Goal: Find specific page/section: Find specific page/section

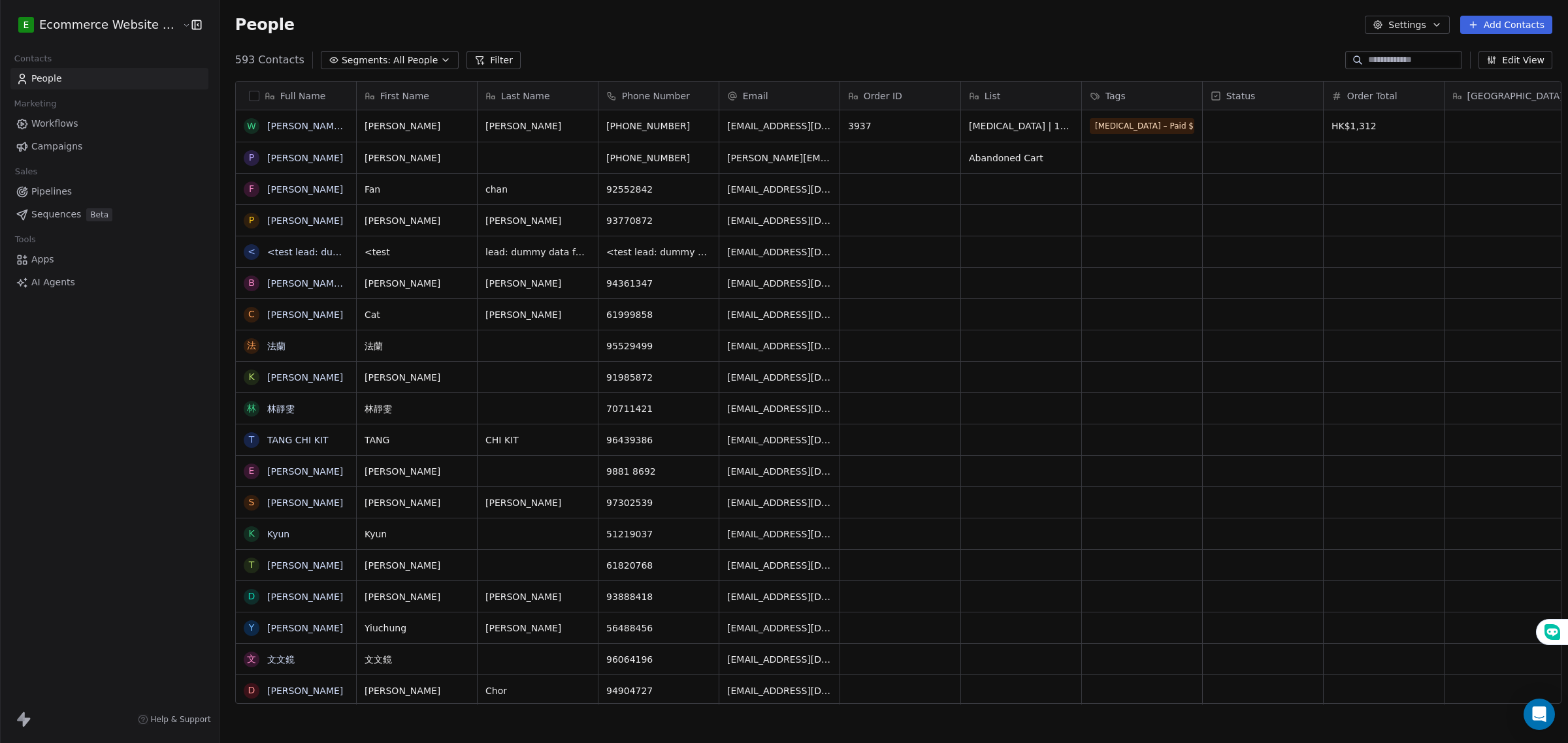
click at [61, 123] on span "Workflows" at bounding box center [55, 123] width 47 height 14
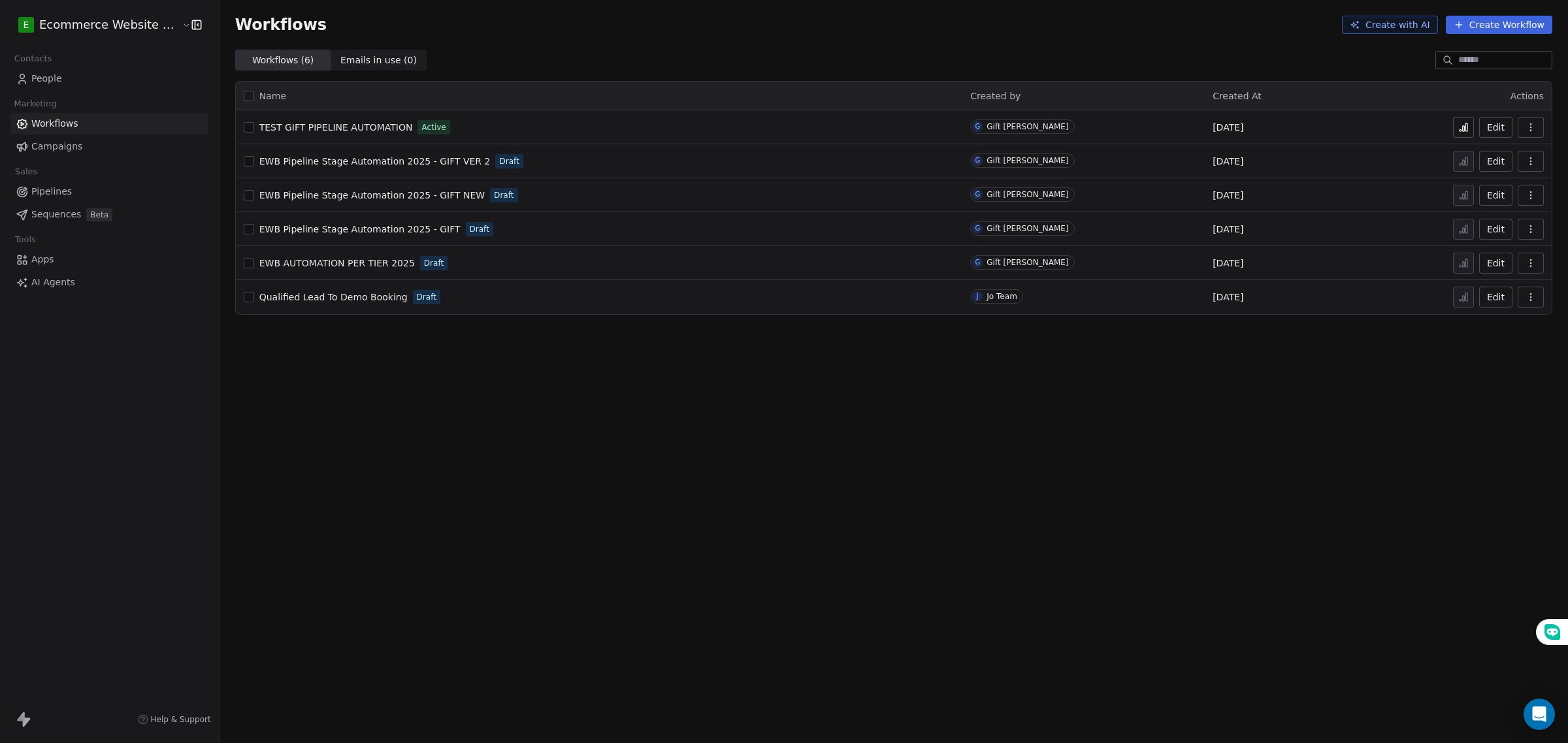
click at [1034, 132] on td "G Gift Labarda" at bounding box center [1083, 127] width 242 height 34
drag, startPoint x: 742, startPoint y: 136, endPoint x: 379, endPoint y: 87, distance: 366.3
click at [733, 136] on div "TEST GIFT PIPELINE AUTOMATION Active" at bounding box center [599, 127] width 712 height 18
click at [317, 124] on span "TEST GIFT PIPELINE AUTOMATION" at bounding box center [336, 127] width 153 height 10
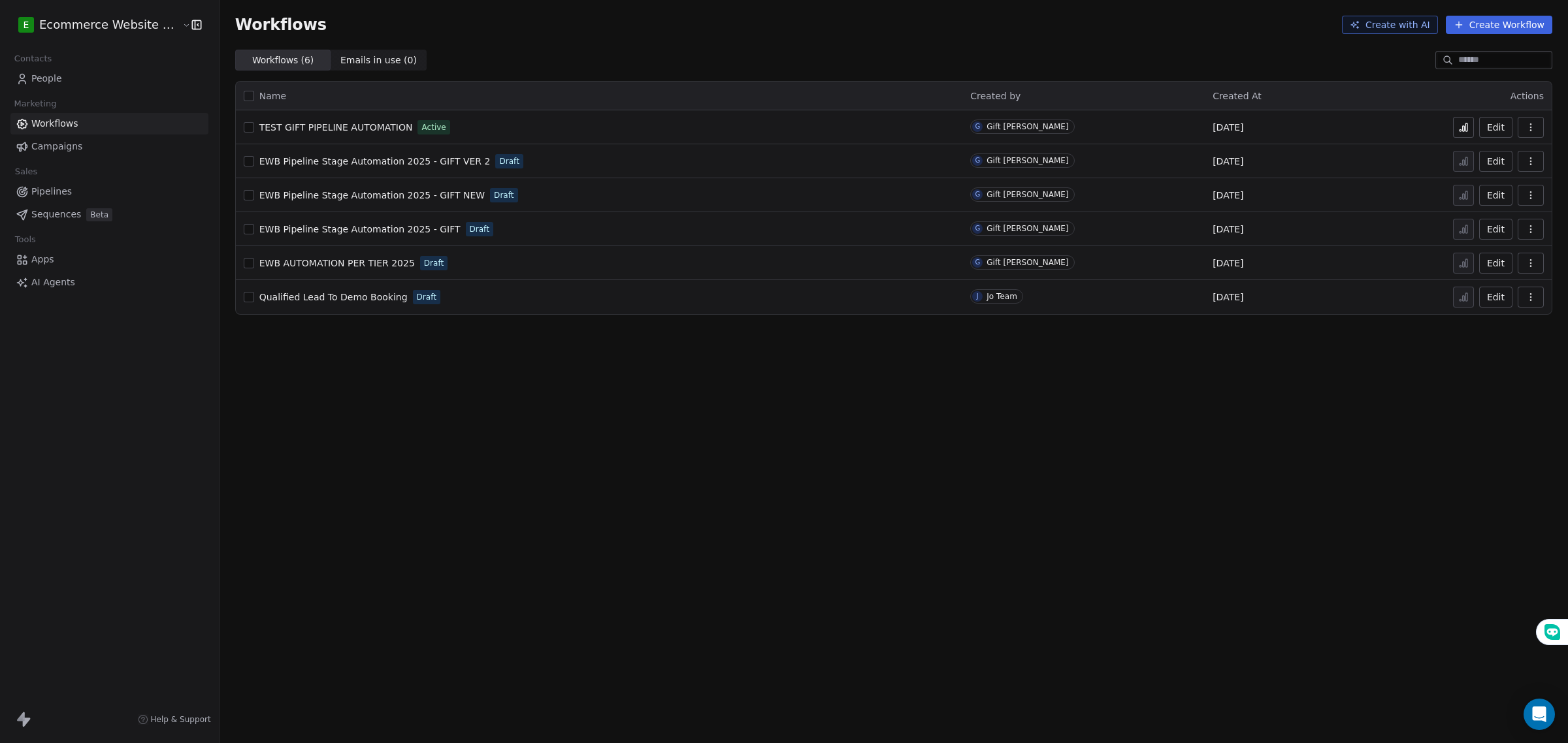
click at [1532, 126] on icon "button" at bounding box center [1531, 127] width 10 height 10
drag, startPoint x: 463, startPoint y: 359, endPoint x: 458, endPoint y: 341, distance: 18.7
click at [463, 355] on div "Workflows Create with AI Create Workflow Workflows ( 6 ) Workflows ( 6 ) Emails…" at bounding box center [894, 372] width 1348 height 743
